Goal: Task Accomplishment & Management: Use online tool/utility

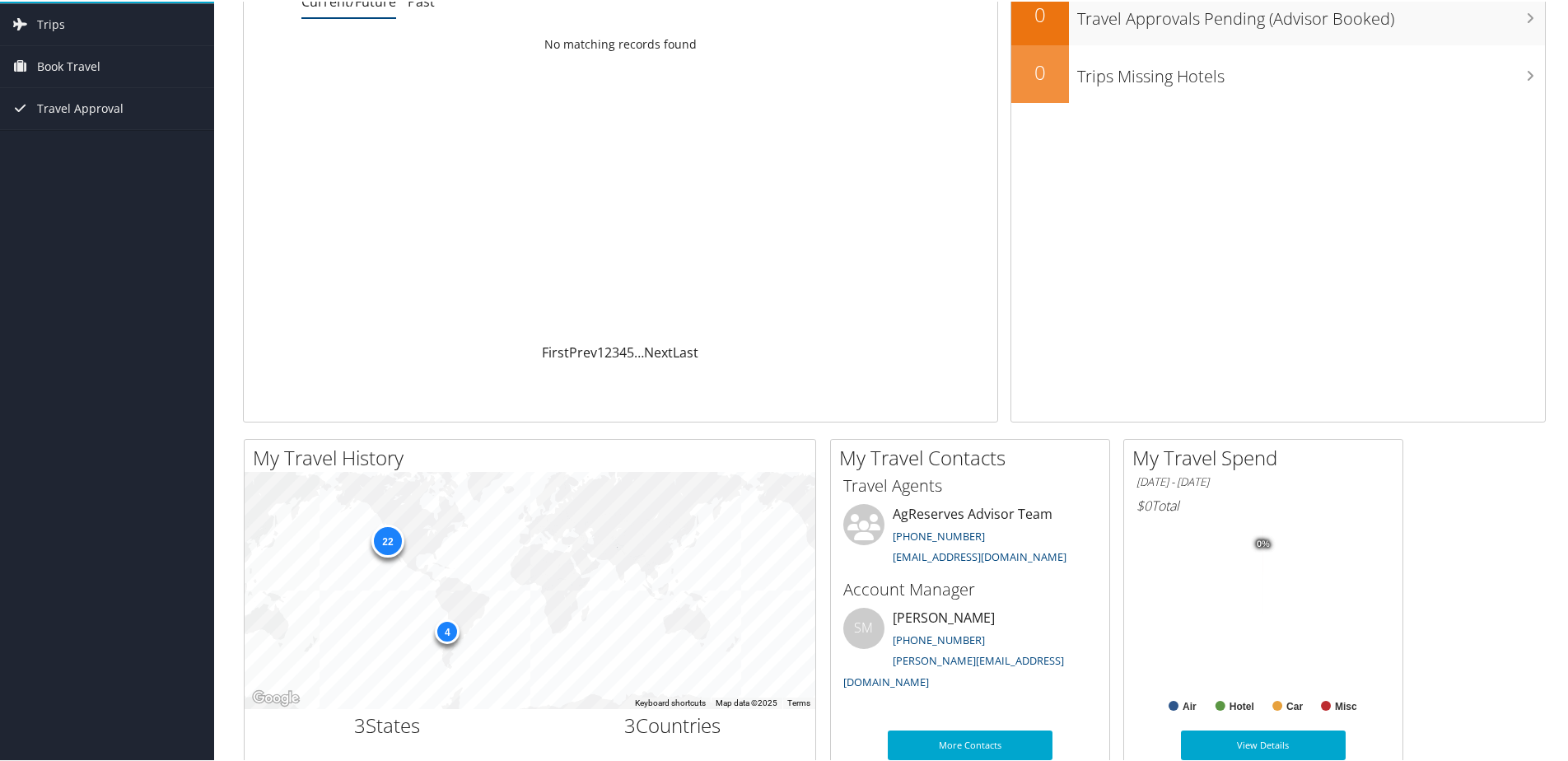
scroll to position [82, 0]
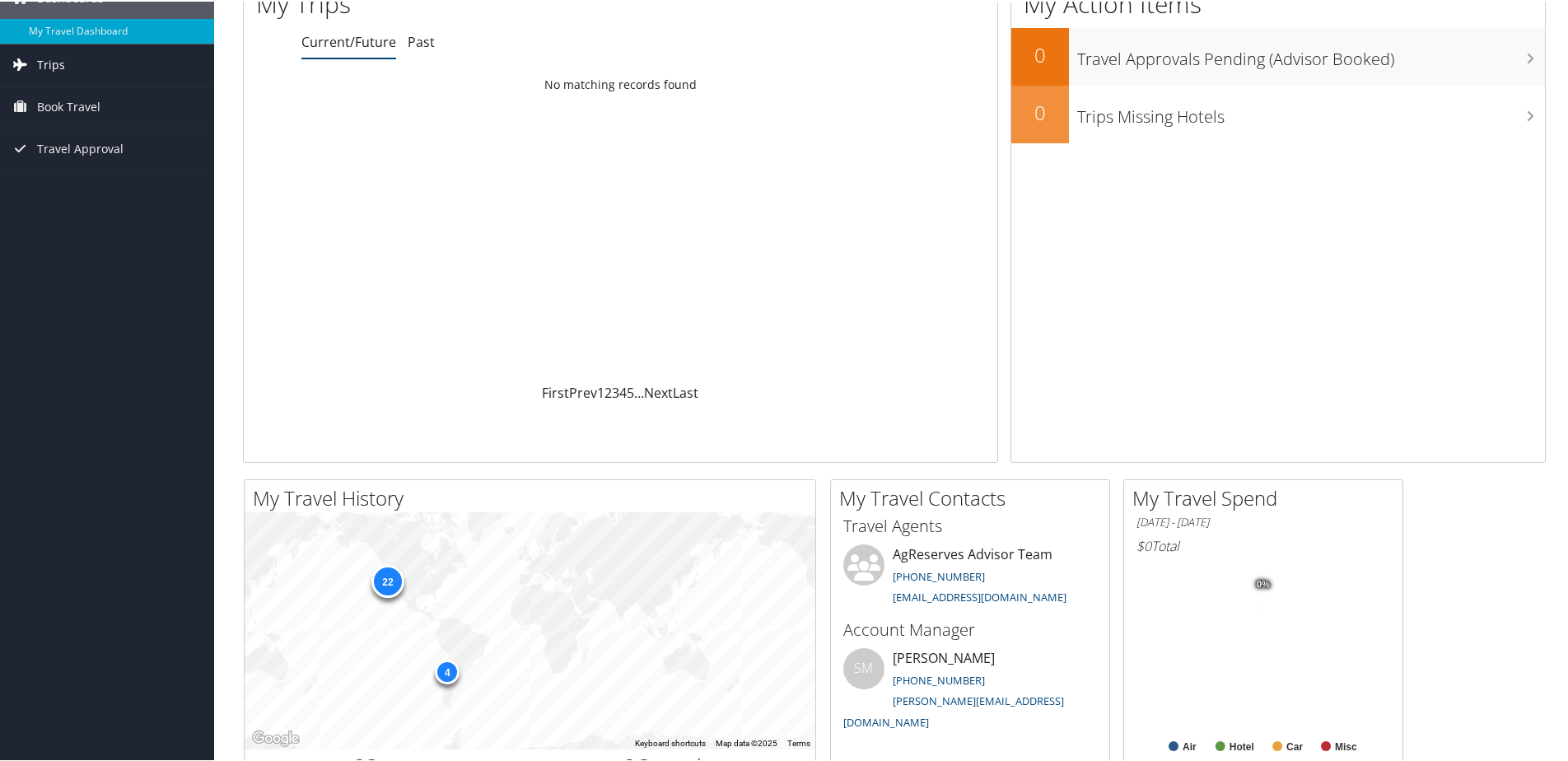
click at [72, 62] on link "Trips" at bounding box center [107, 64] width 214 height 42
click at [68, 98] on link "Current/Future Trips" at bounding box center [107, 96] width 214 height 25
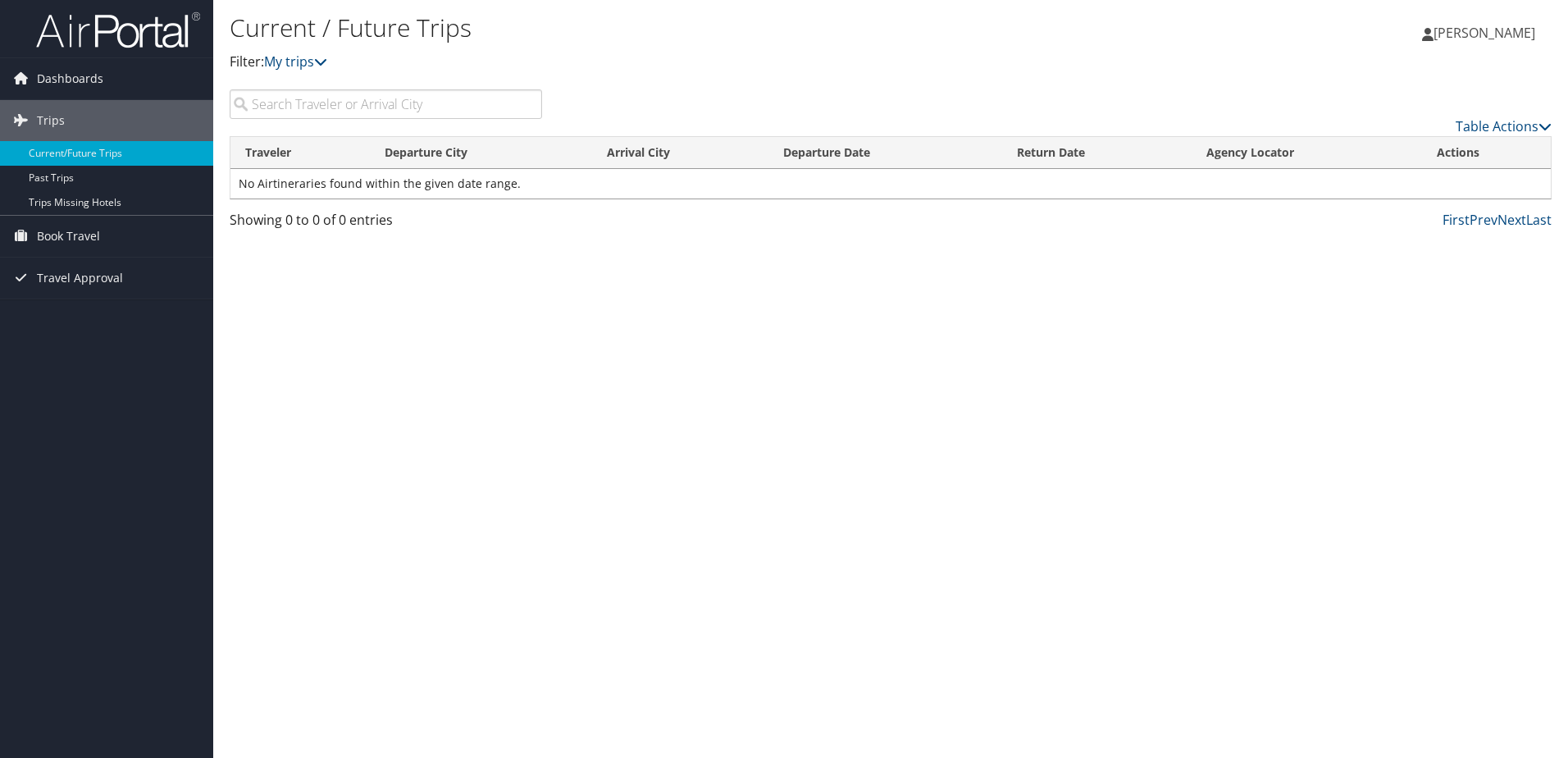
click at [326, 111] on input "search" at bounding box center [386, 104] width 313 height 30
click at [318, 73] on div "Current / Future Trips Filter: My trips" at bounding box center [671, 49] width 882 height 81
click at [320, 65] on icon at bounding box center [321, 61] width 13 height 13
click at [65, 271] on span "Travel Approval" at bounding box center [80, 278] width 86 height 41
click at [92, 239] on span "Book Travel" at bounding box center [69, 237] width 63 height 41
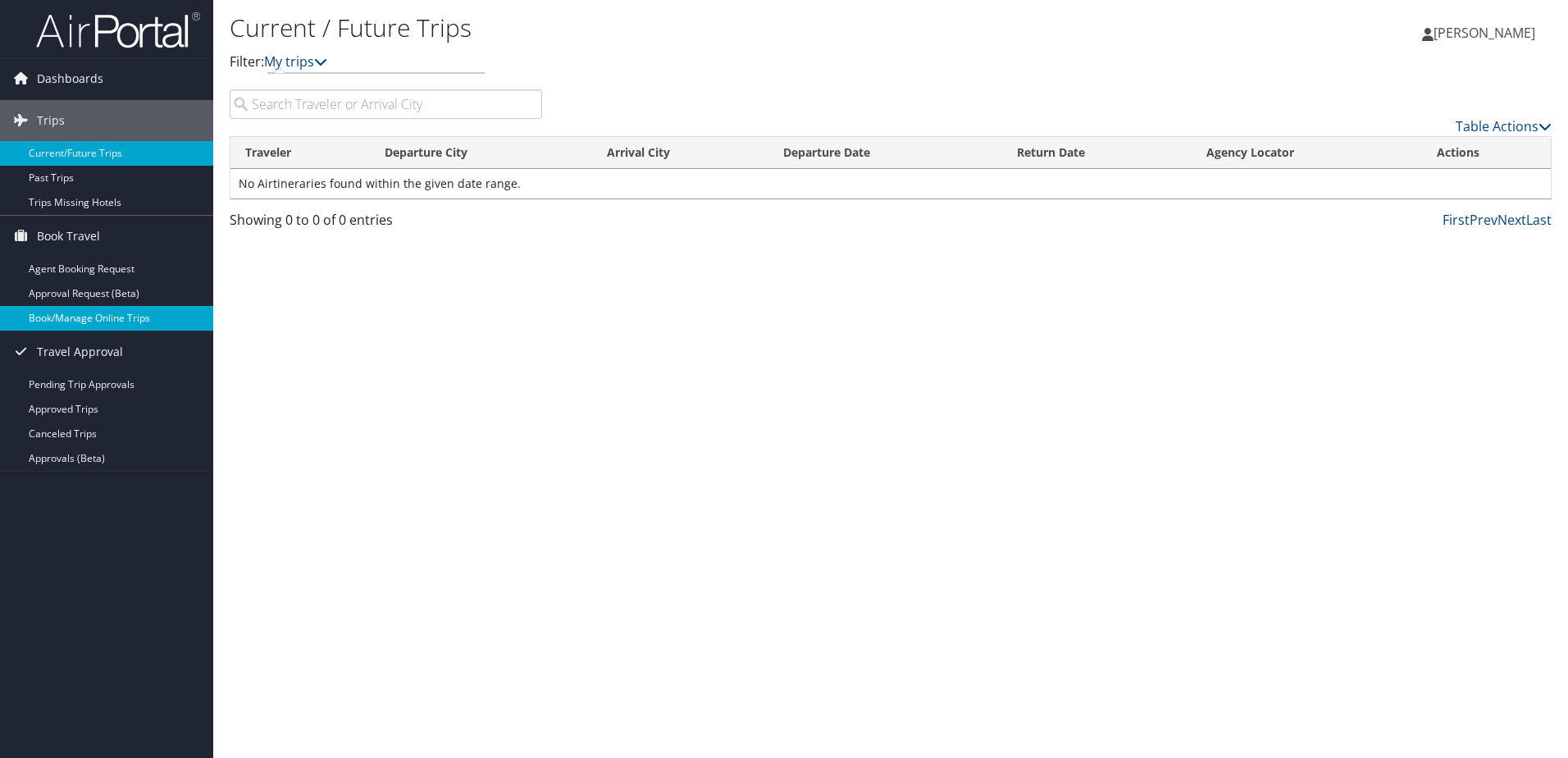
click at [159, 309] on link "Book/Manage Online Trips" at bounding box center [107, 319] width 213 height 25
